Goal: Find specific page/section: Find specific page/section

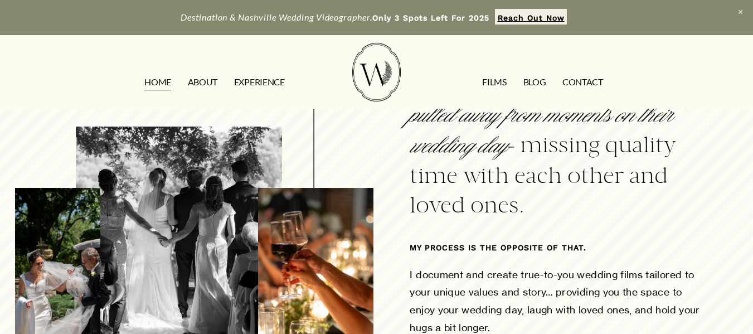
scroll to position [669, 0]
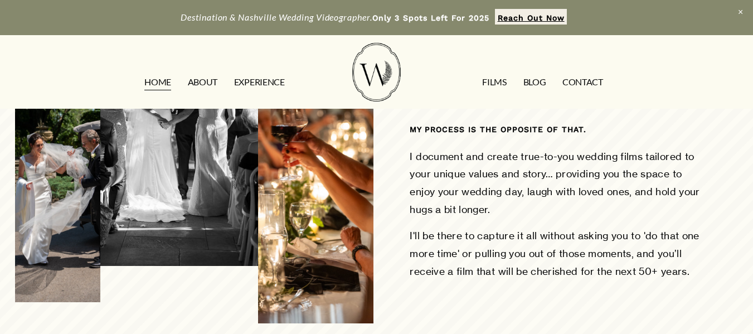
click at [252, 82] on link "EXPERIENCE" at bounding box center [259, 83] width 51 height 18
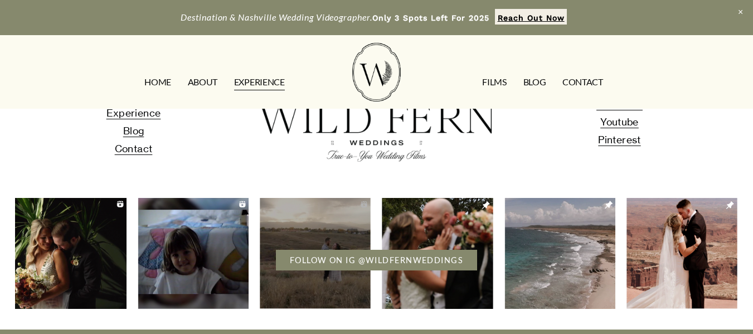
scroll to position [2230, 0]
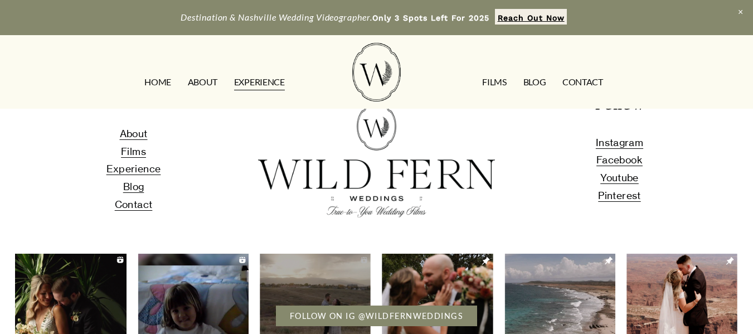
click at [137, 157] on span "Films" at bounding box center [133, 152] width 25 height 12
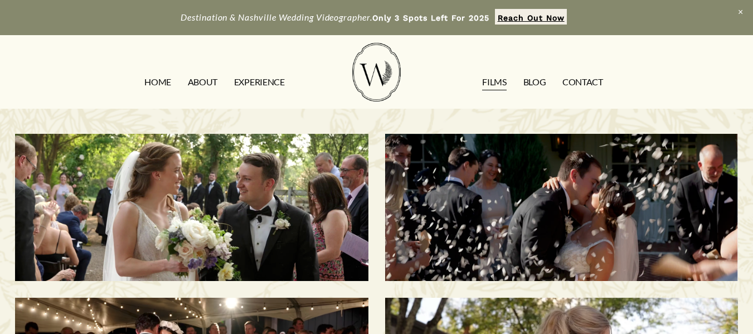
click at [274, 244] on div "Morgan & Tommy | Nashville, TN" at bounding box center [191, 207] width 353 height 147
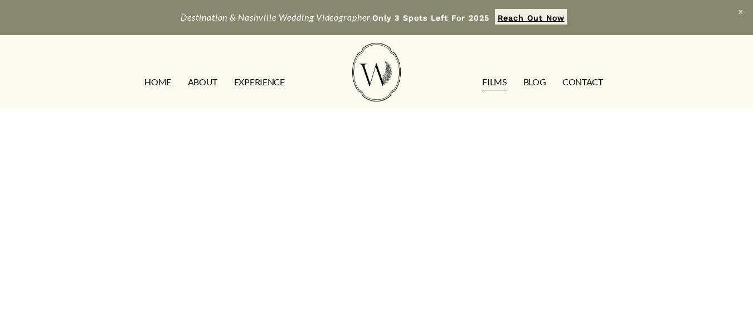
scroll to position [223, 0]
click at [740, 10] on span "Close Announcement" at bounding box center [740, 12] width 25 height 25
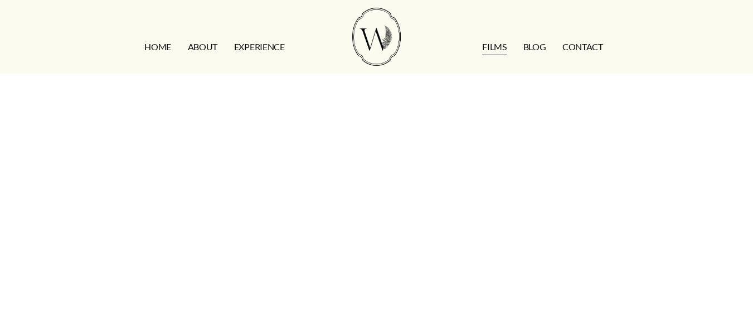
scroll to position [115, 0]
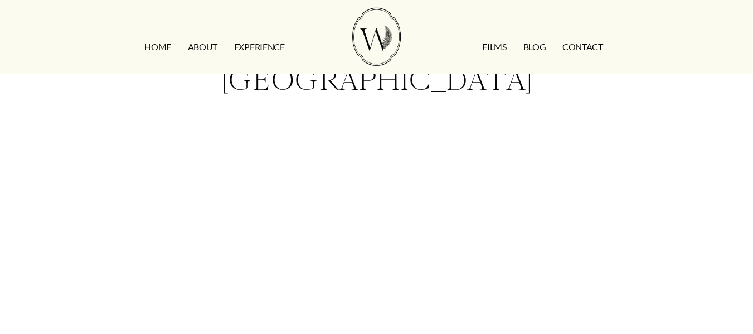
click at [206, 45] on link "ABOUT" at bounding box center [203, 47] width 30 height 18
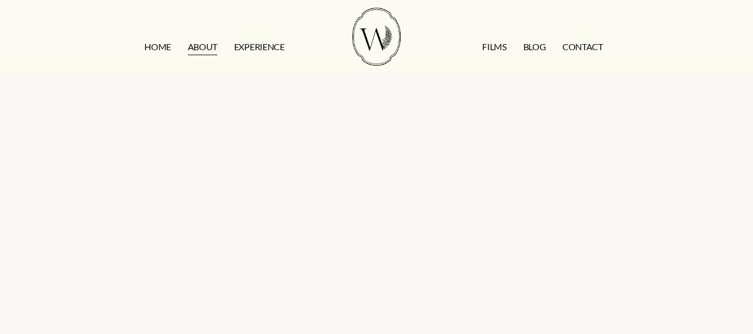
scroll to position [2493, 0]
